Goal: Task Accomplishment & Management: Use online tool/utility

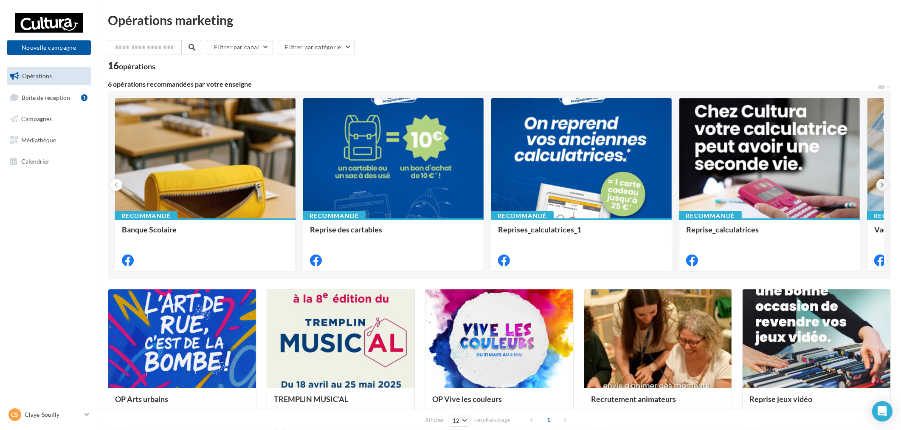
click at [882, 186] on icon at bounding box center [883, 184] width 4 height 8
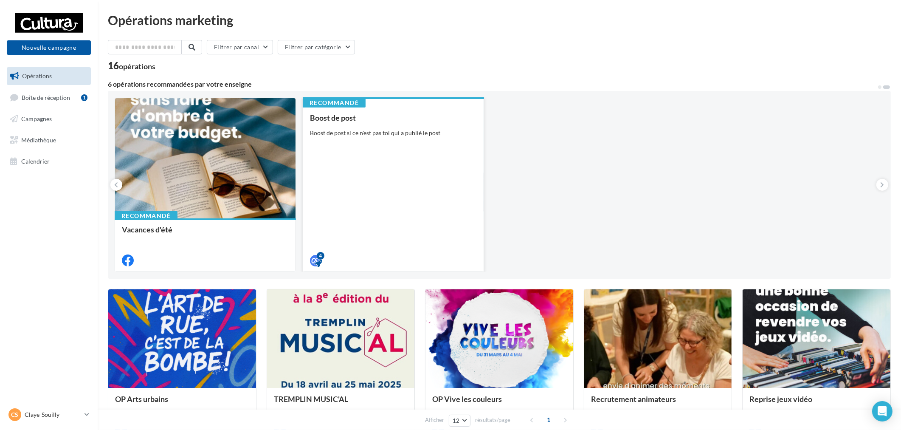
click at [341, 166] on div "Boost de post Boost de post si ce n'est pas toi qui a publié le post" at bounding box center [393, 188] width 167 height 150
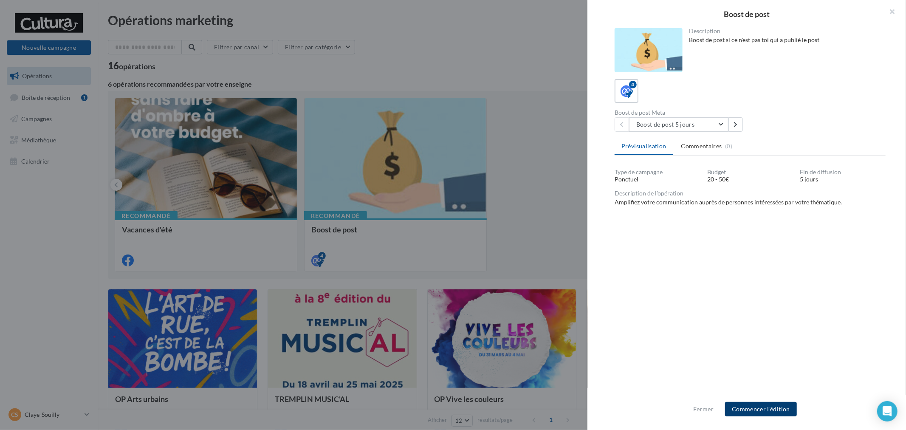
click at [786, 408] on button "Commencer l'édition" at bounding box center [761, 409] width 72 height 14
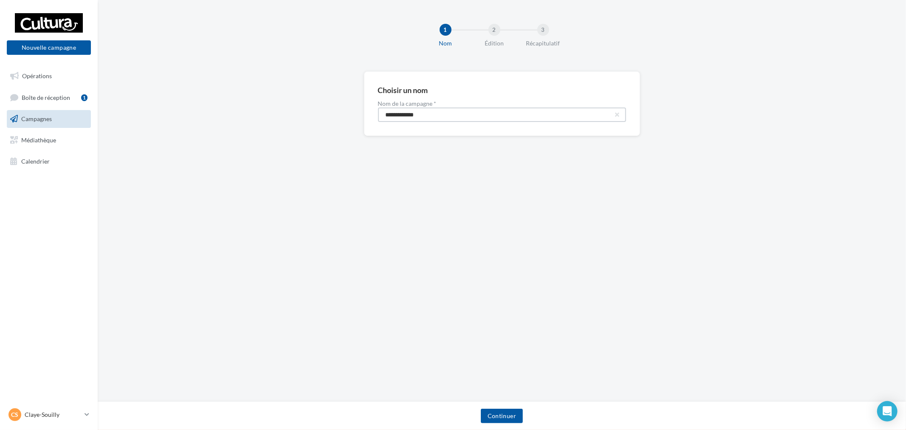
drag, startPoint x: 456, startPoint y: 108, endPoint x: 300, endPoint y: 104, distance: 155.9
click at [309, 107] on div "**********" at bounding box center [502, 117] width 808 height 92
paste input "****"
type input "**********"
click at [501, 416] on button "Continuer" at bounding box center [502, 415] width 42 height 14
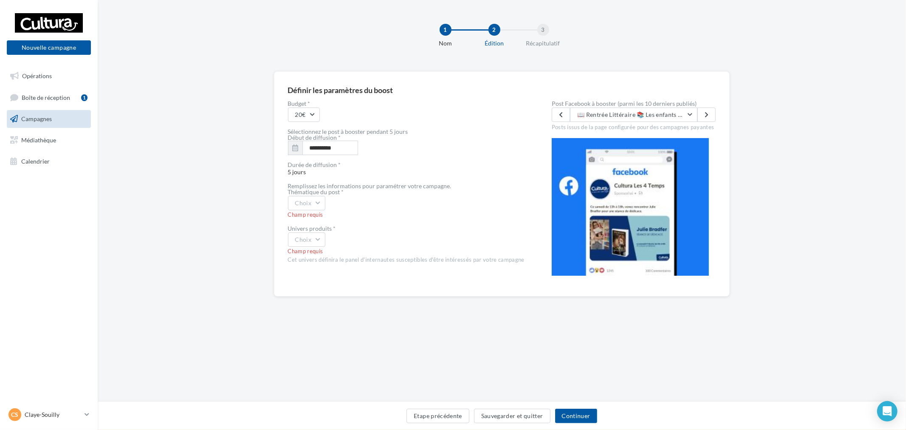
drag, startPoint x: 356, startPoint y: 137, endPoint x: 438, endPoint y: 119, distance: 84.2
click at [438, 119] on div "20€" at bounding box center [406, 114] width 237 height 14
drag, startPoint x: 436, startPoint y: 121, endPoint x: 613, endPoint y: 115, distance: 176.7
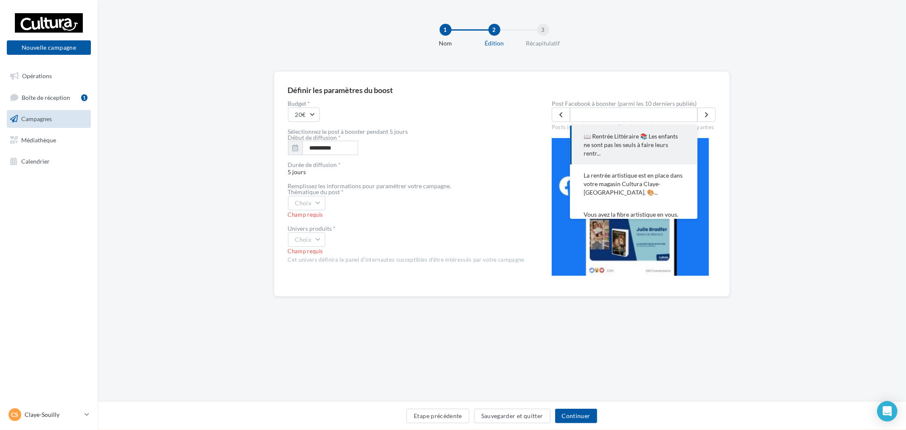
click at [640, 143] on span "📖 Rentrée Littéraire 📚 Les enfants ne sont pas les seuls à faire leurs rentr..." at bounding box center [633, 144] width 100 height 25
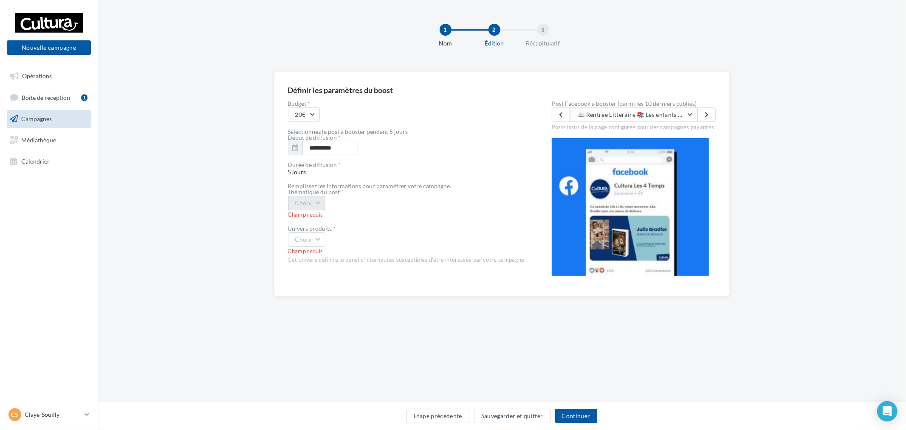
click at [324, 206] on button "Choix" at bounding box center [307, 203] width 38 height 14
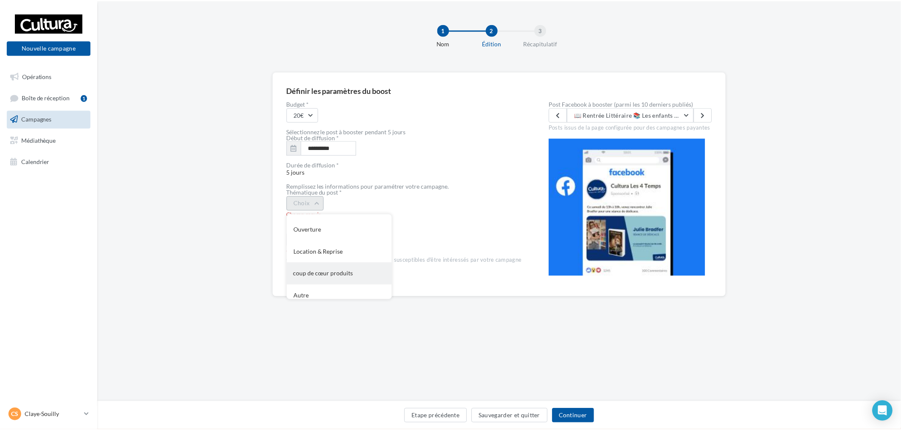
scroll to position [91, 0]
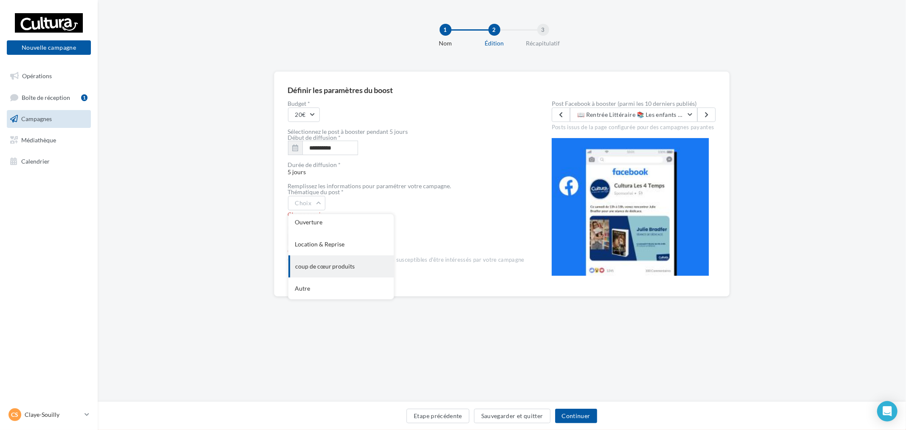
click at [347, 267] on div "coup de cœur produits" at bounding box center [340, 266] width 105 height 22
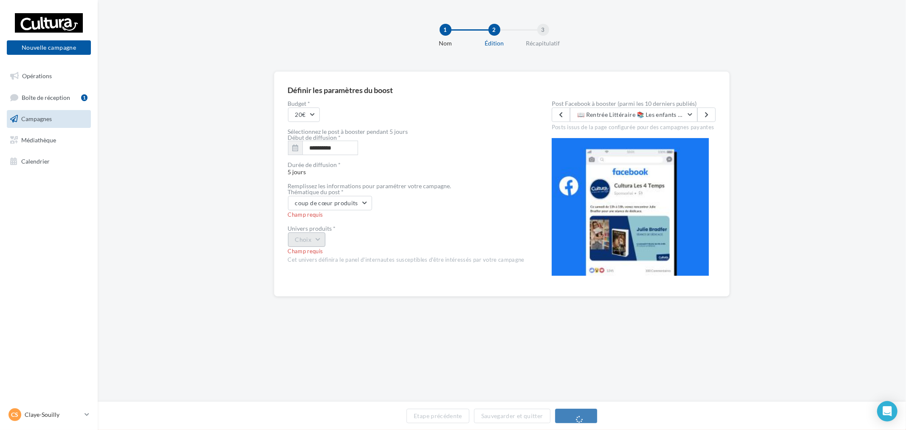
click at [308, 242] on button "Choix" at bounding box center [307, 239] width 38 height 14
click at [334, 265] on div "Livre" at bounding box center [340, 262] width 105 height 22
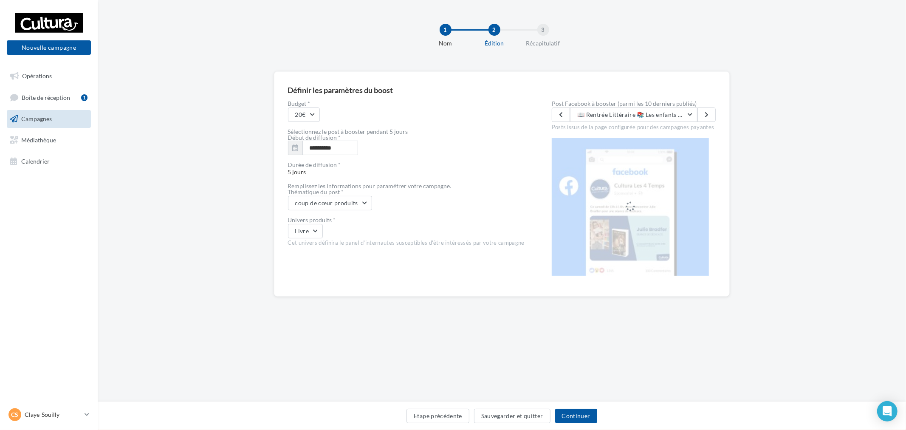
drag, startPoint x: 369, startPoint y: 115, endPoint x: 795, endPoint y: 115, distance: 425.9
click at [795, 115] on div "**********" at bounding box center [502, 197] width 808 height 252
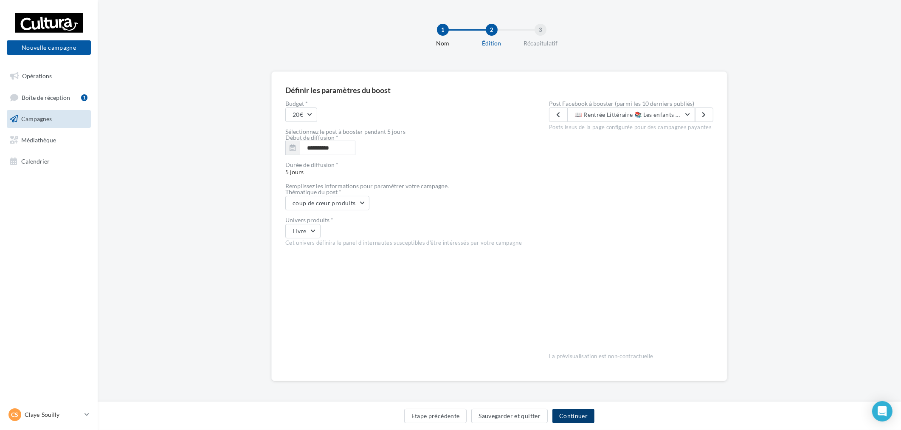
click at [591, 422] on button "Continuer" at bounding box center [573, 415] width 42 height 14
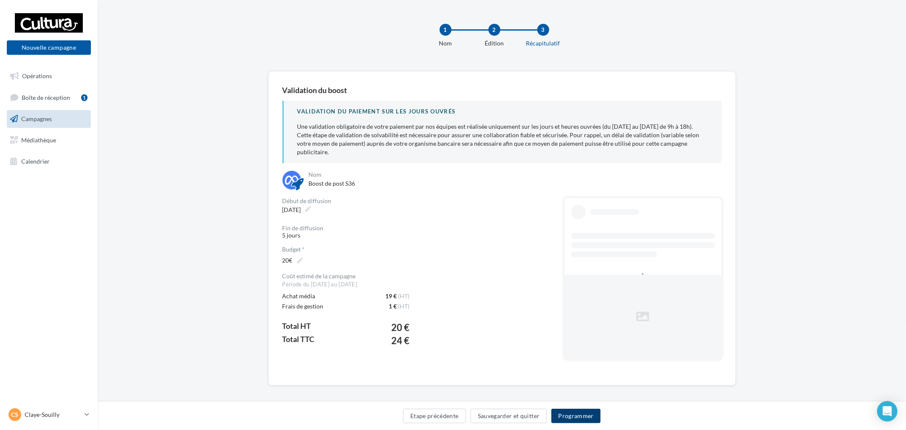
click at [583, 416] on button "Programmer" at bounding box center [575, 415] width 49 height 14
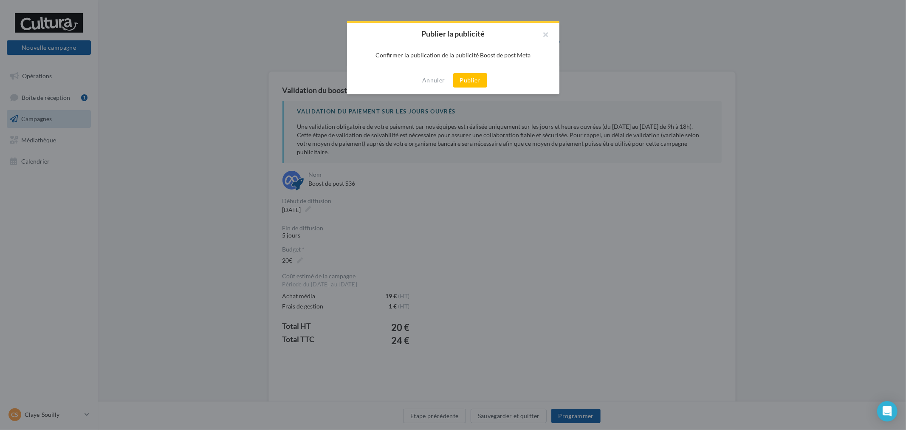
click at [469, 82] on button "Publier" at bounding box center [470, 80] width 34 height 14
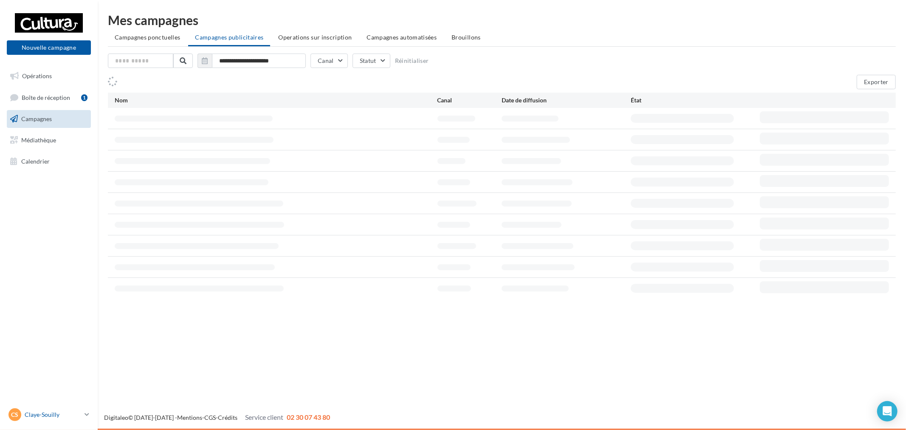
click at [68, 417] on p "Claye-Souilly" at bounding box center [53, 414] width 56 height 8
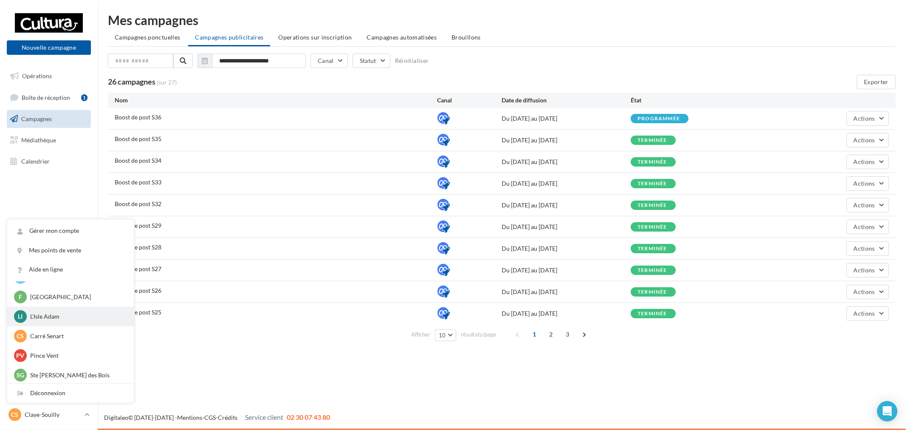
scroll to position [59, 0]
click at [57, 311] on p "L'Isle Adam" at bounding box center [76, 314] width 93 height 8
